Goal: Information Seeking & Learning: Understand process/instructions

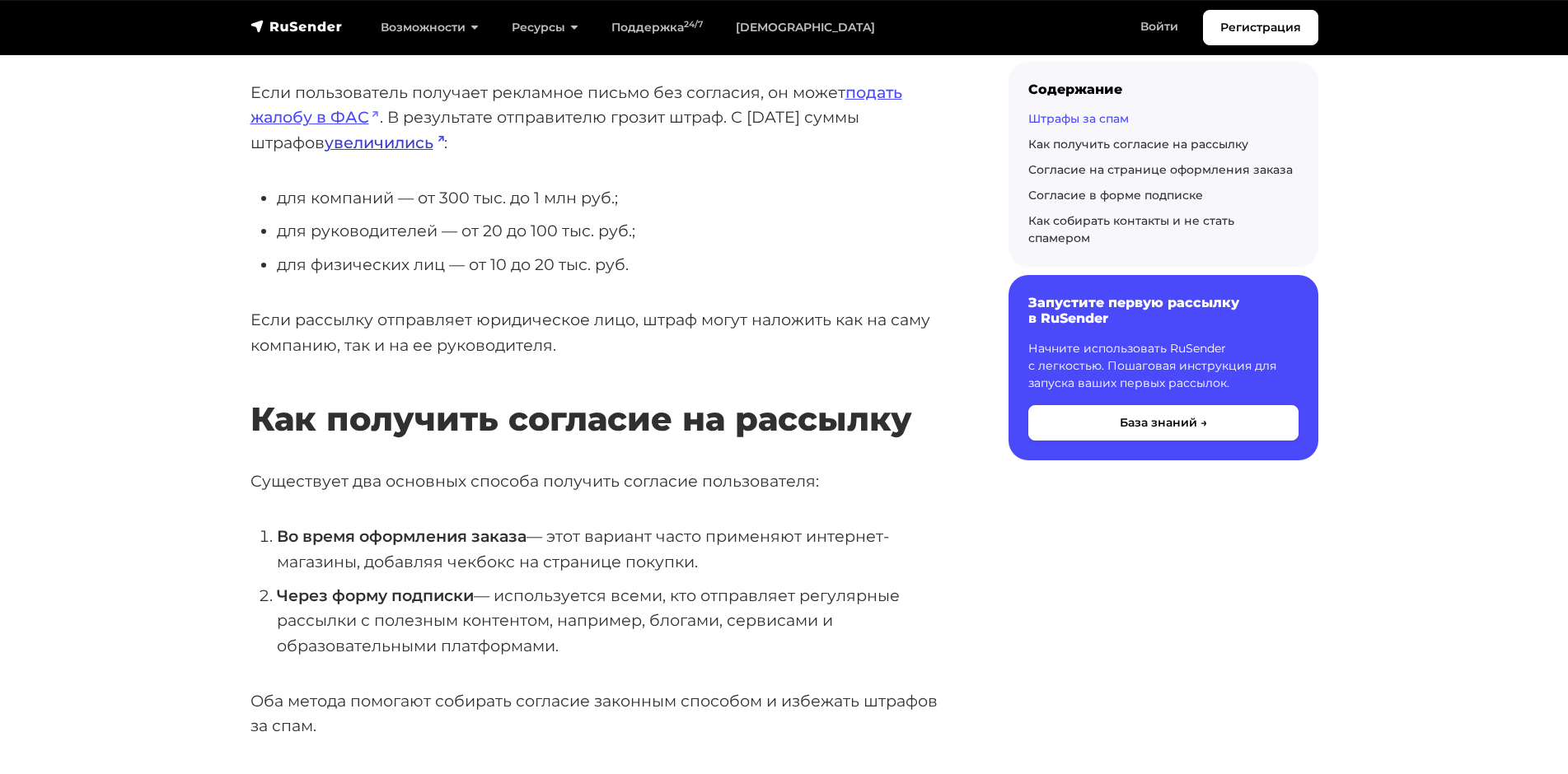
scroll to position [577, 0]
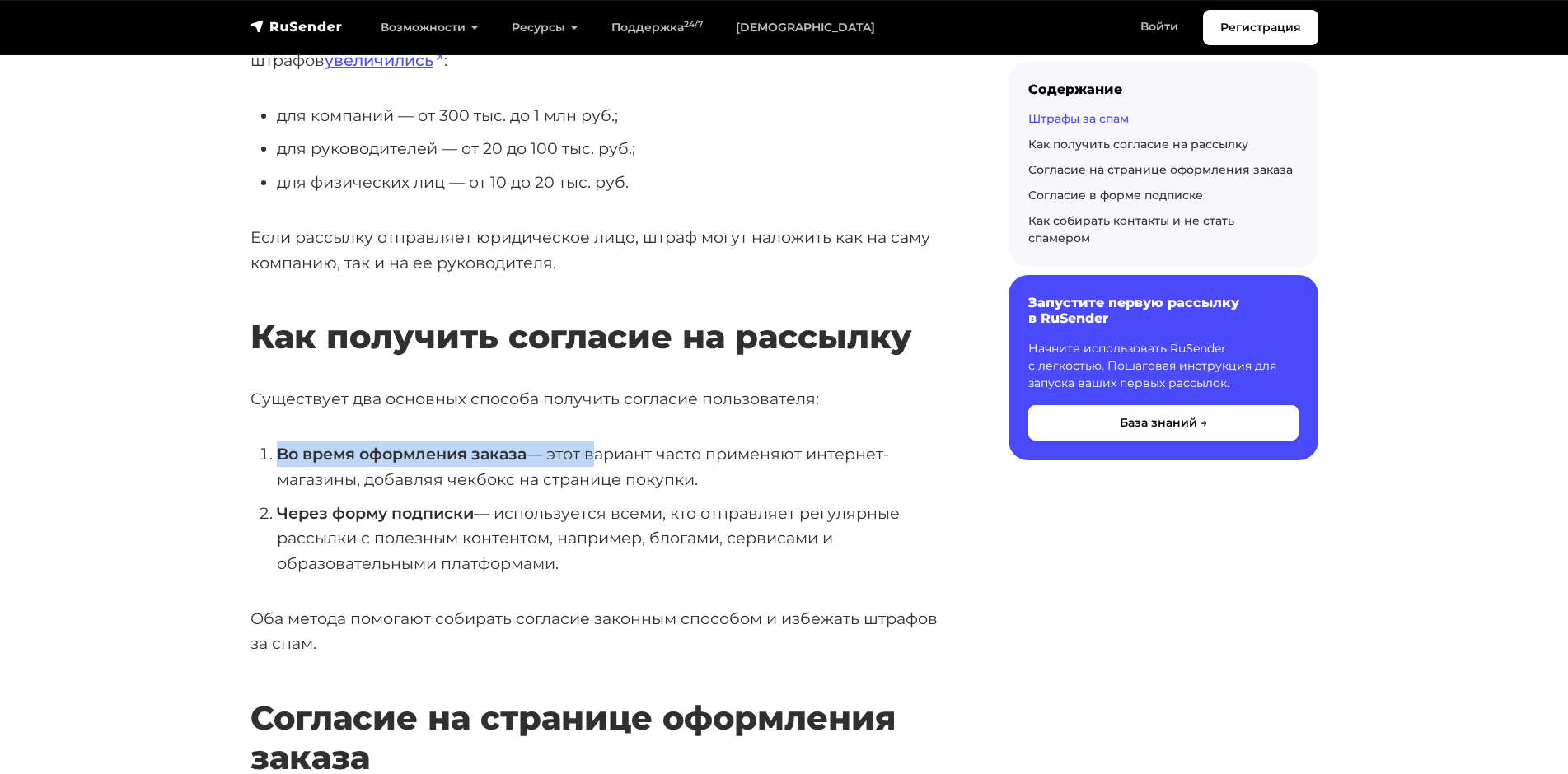
drag, startPoint x: 277, startPoint y: 455, endPoint x: 589, endPoint y: 440, distance: 312.4
click at [584, 476] on li "Во время оформления заказа — этот вариант часто применяют интернет-магазины, до…" at bounding box center [616, 466] width 679 height 50
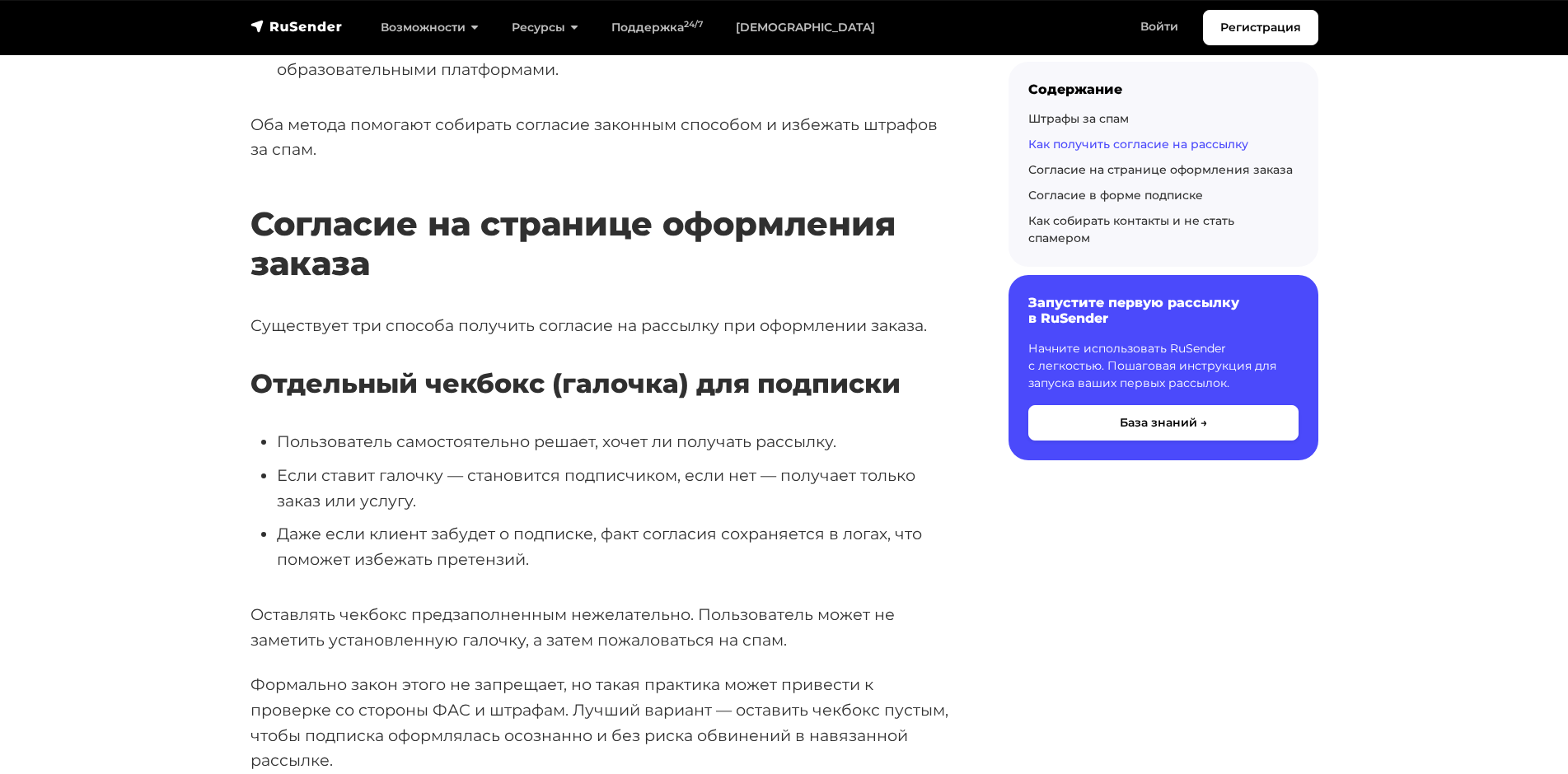
scroll to position [1153, 0]
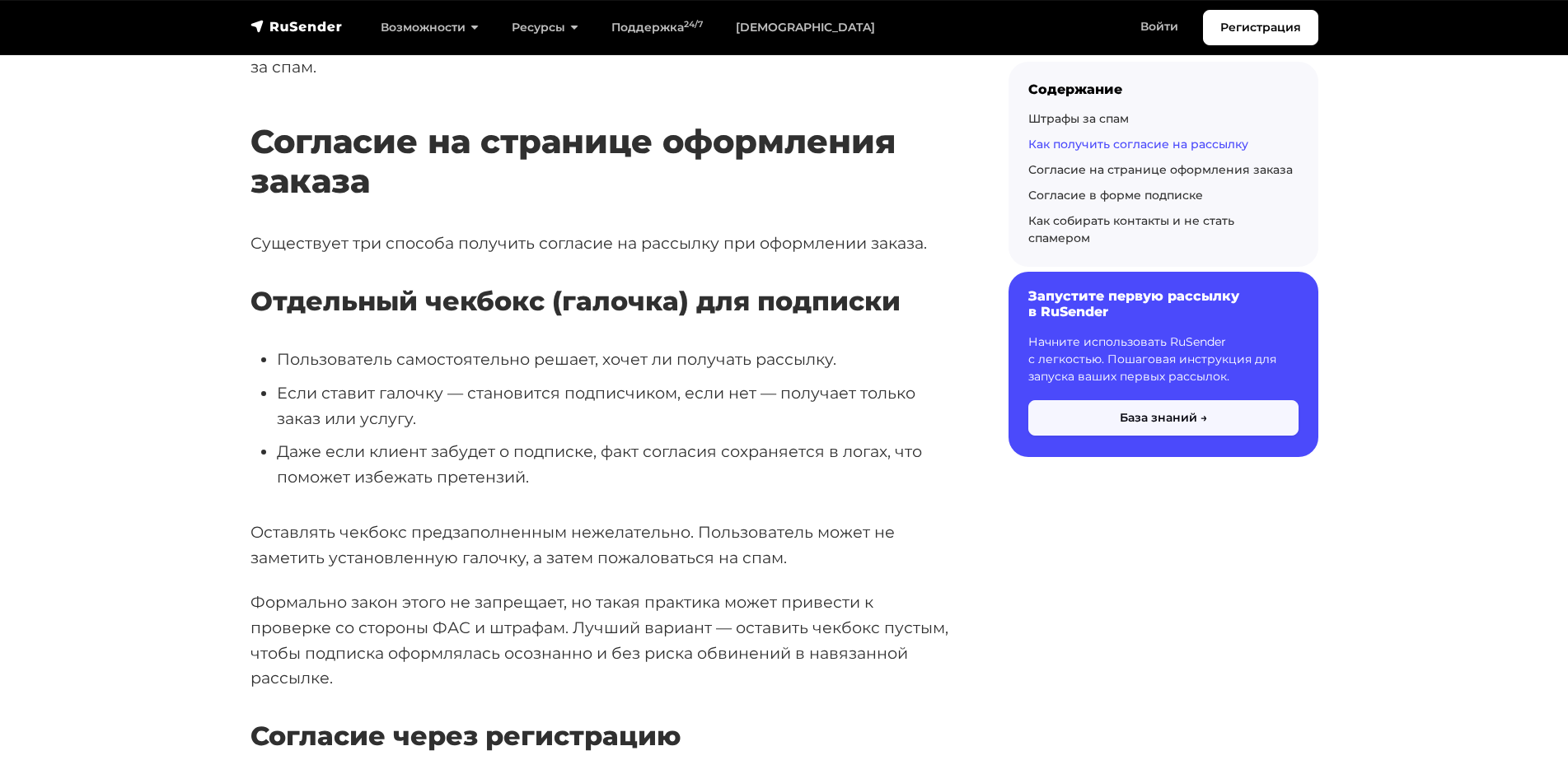
click at [1152, 401] on button "База знаний →" at bounding box center [1163, 418] width 270 height 36
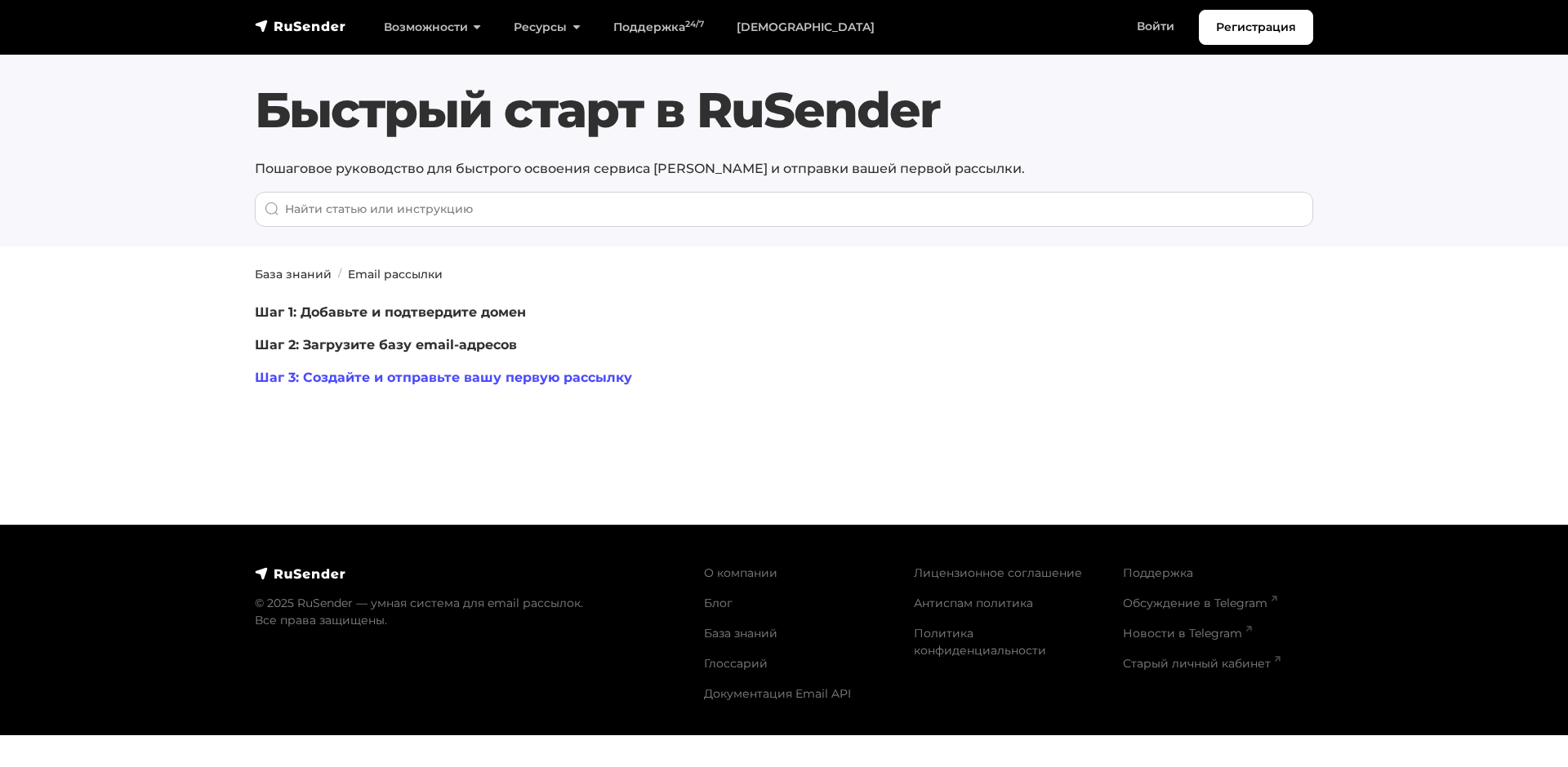
click at [431, 372] on link "Шаг 3: Создайте и отправьте вашу первую рассылку" at bounding box center [443, 377] width 377 height 15
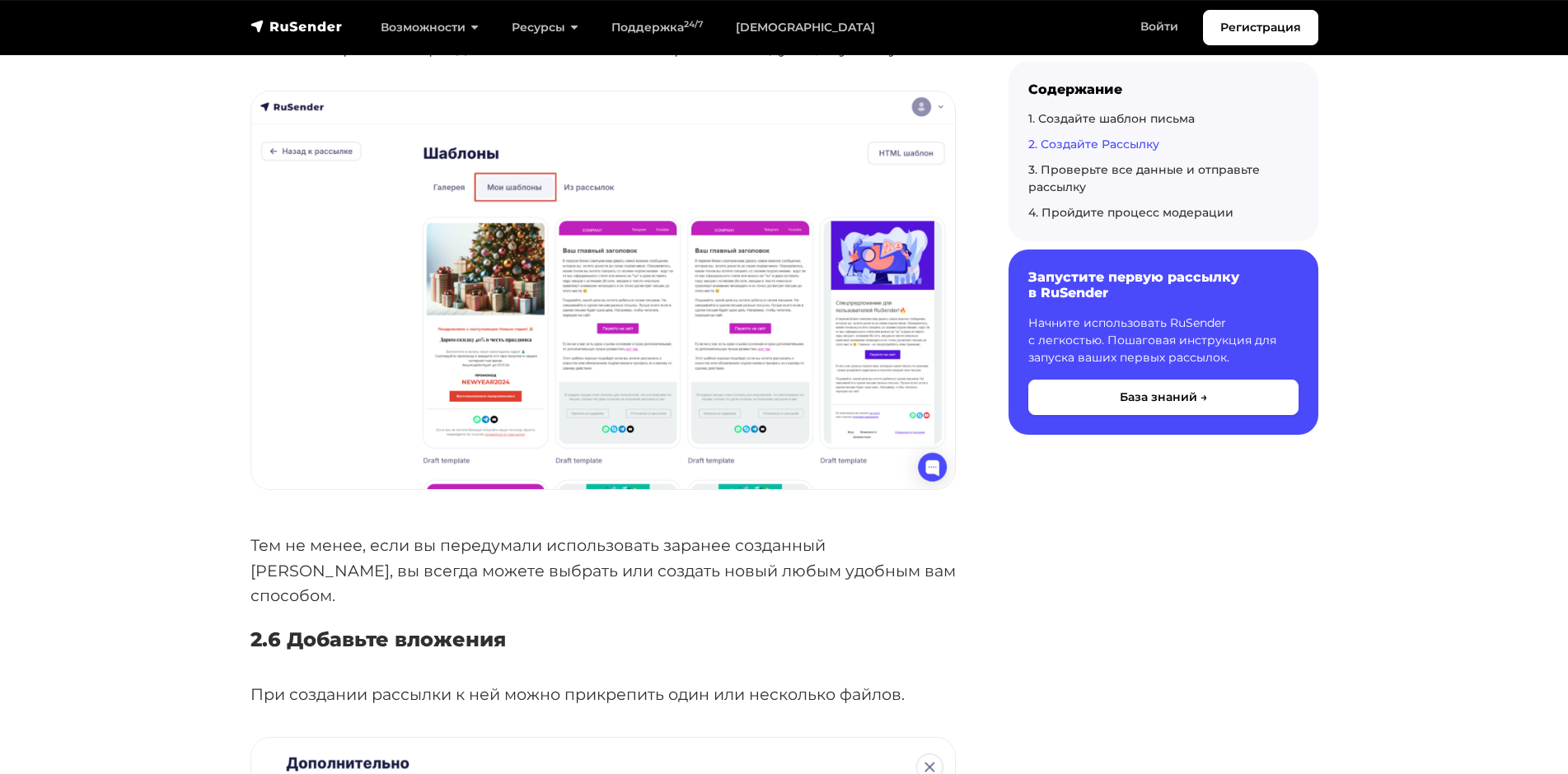
scroll to position [5518, 0]
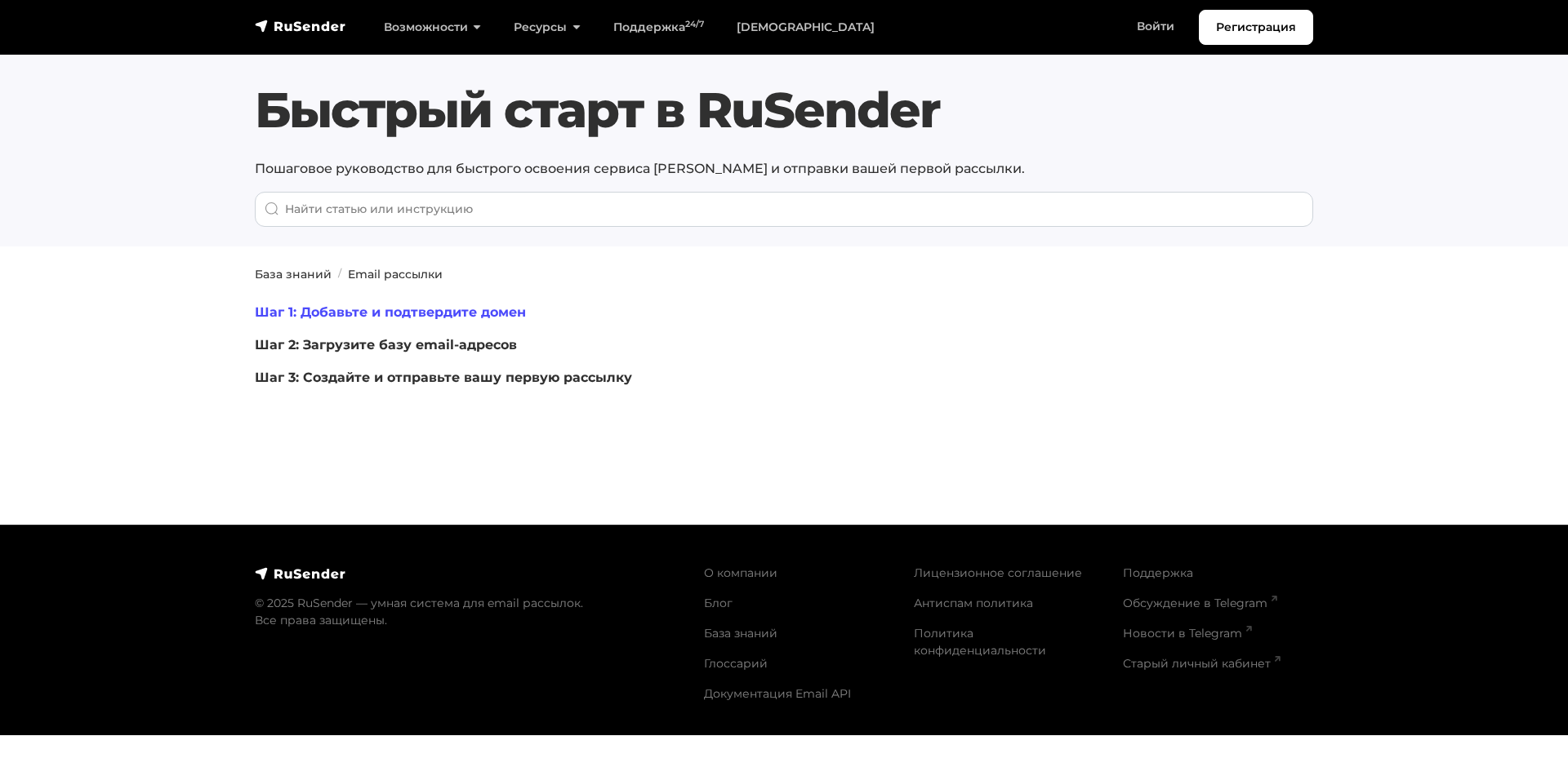
click at [390, 307] on link "Шаг 1: Добавьте и подтвердите домен" at bounding box center [391, 312] width 271 height 15
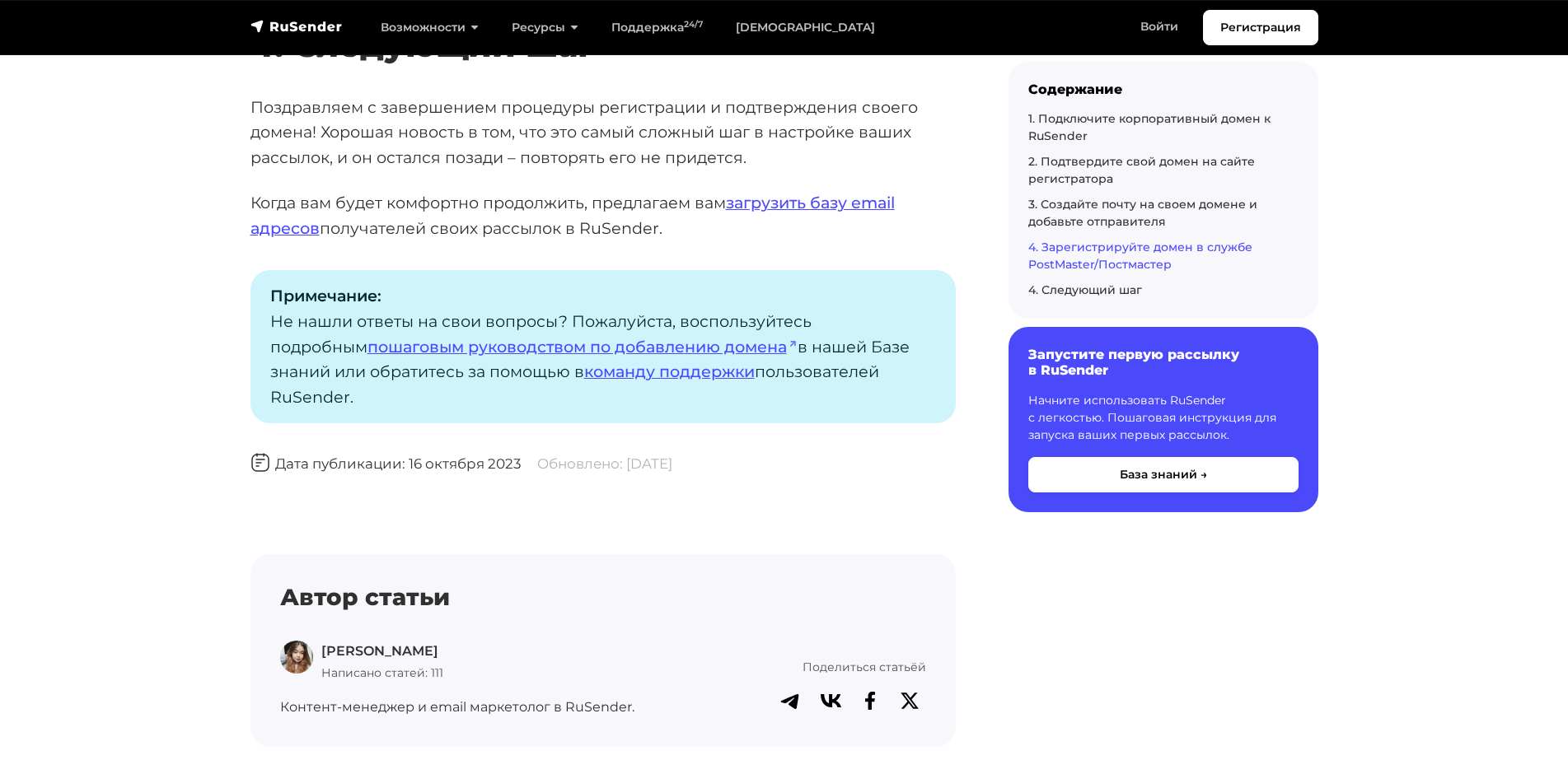
scroll to position [4777, 0]
